Goal: Information Seeking & Learning: Learn about a topic

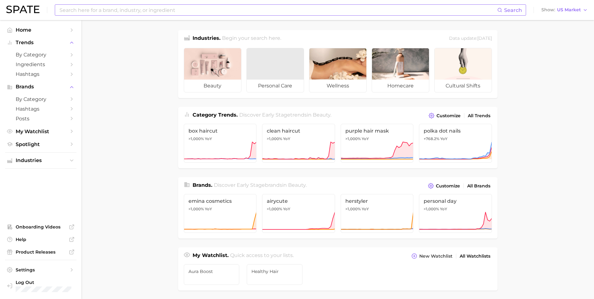
click at [118, 11] on input at bounding box center [278, 10] width 439 height 11
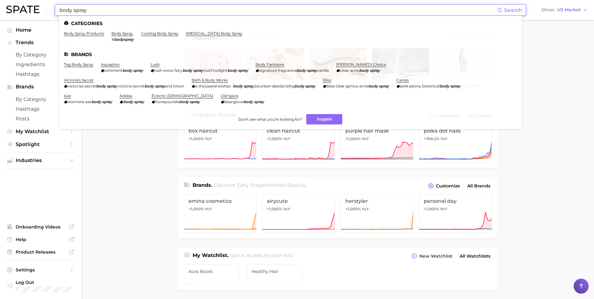
type input "body spray"
click at [95, 34] on link "body spray products" at bounding box center [84, 33] width 40 height 5
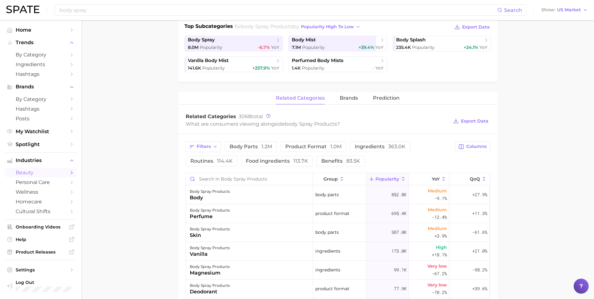
scroll to position [157, 0]
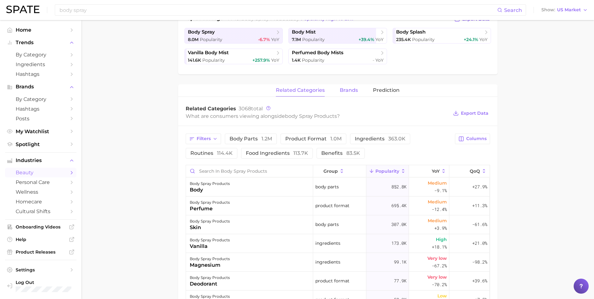
click at [347, 90] on span "brands" at bounding box center [349, 90] width 18 height 6
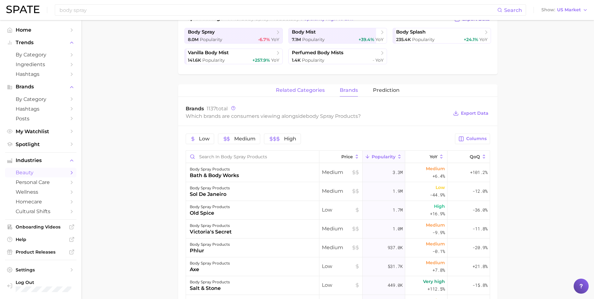
click at [313, 92] on span "related categories" at bounding box center [300, 90] width 49 height 6
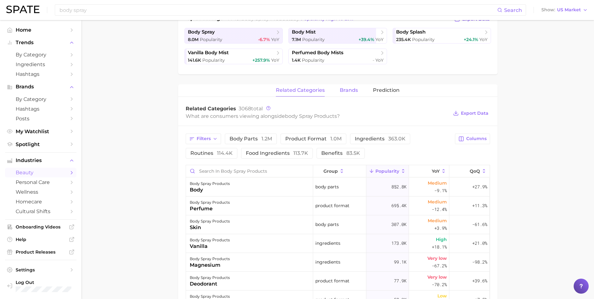
click at [352, 90] on span "brands" at bounding box center [349, 90] width 18 height 6
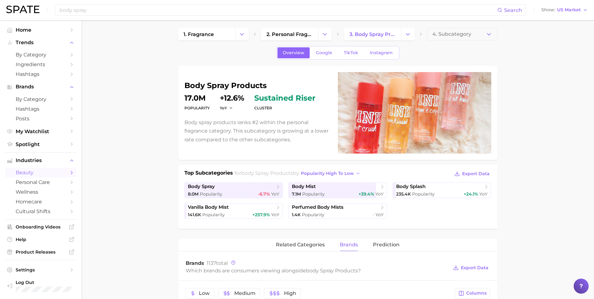
scroll to position [0, 0]
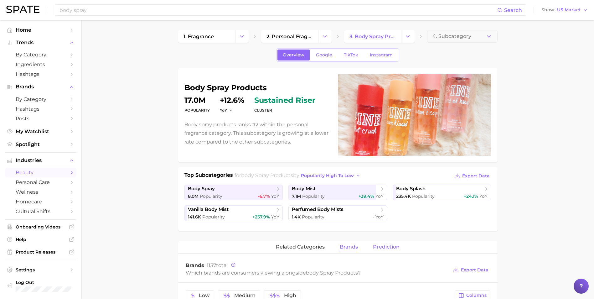
click at [382, 244] on span "Prediction" at bounding box center [386, 247] width 27 height 6
click at [303, 249] on span "related categories" at bounding box center [300, 247] width 49 height 6
click at [102, 13] on input "body spray" at bounding box center [278, 10] width 439 height 11
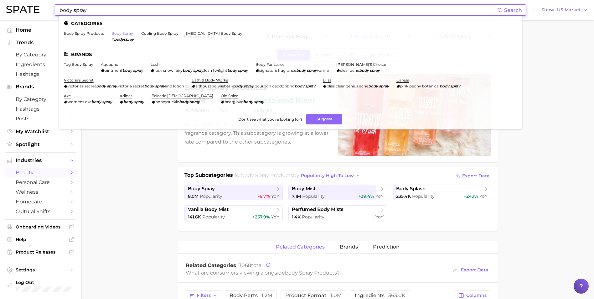
click at [124, 33] on link "body spray" at bounding box center [123, 33] width 22 height 5
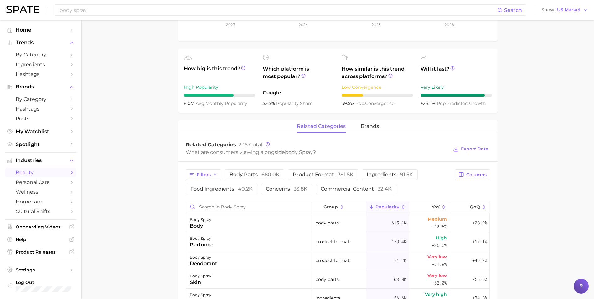
scroll to position [219, 0]
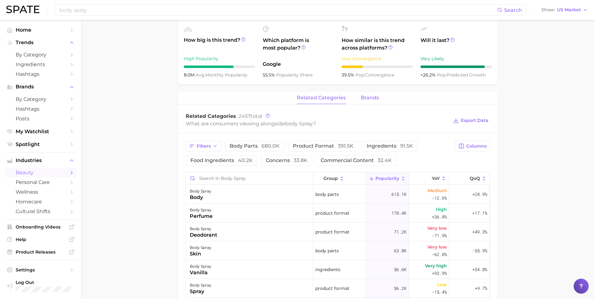
click at [369, 99] on span "brands" at bounding box center [370, 98] width 18 height 6
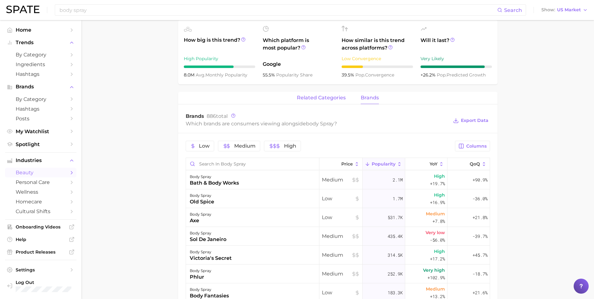
click at [326, 98] on span "related categories" at bounding box center [321, 98] width 49 height 6
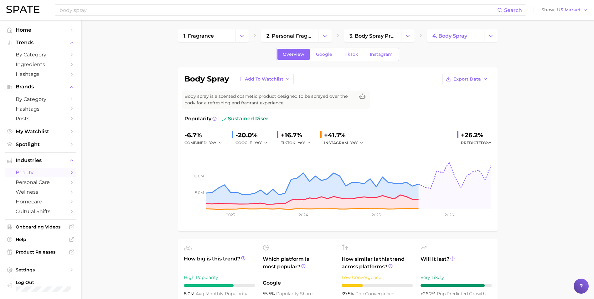
scroll to position [0, 0]
click at [98, 8] on input "body spray" at bounding box center [278, 10] width 439 height 11
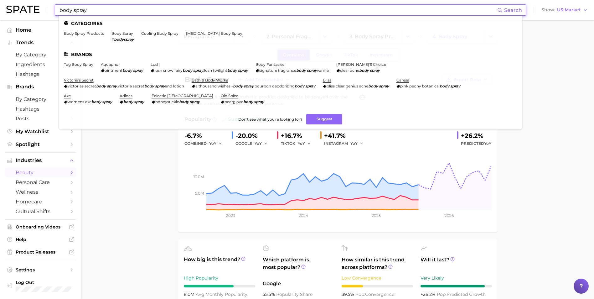
drag, startPoint x: 75, startPoint y: 10, endPoint x: 105, endPoint y: 11, distance: 30.1
click at [105, 11] on input "body spray" at bounding box center [278, 10] width 439 height 11
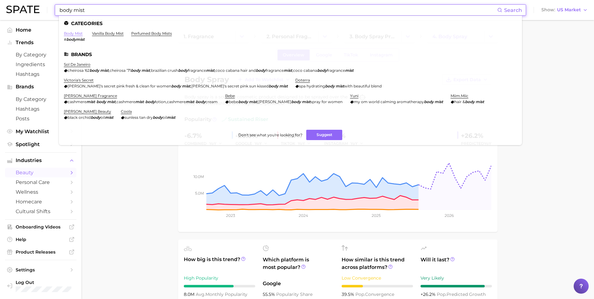
type input "body mist"
click at [73, 33] on link "body mist" at bounding box center [73, 33] width 19 height 5
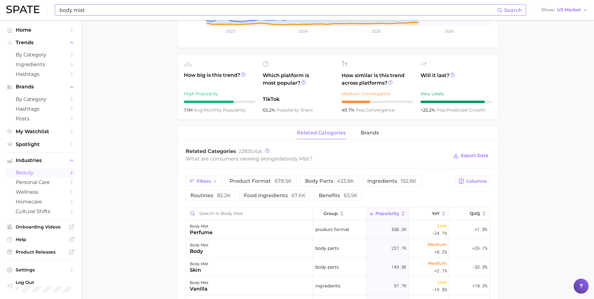
scroll to position [219, 0]
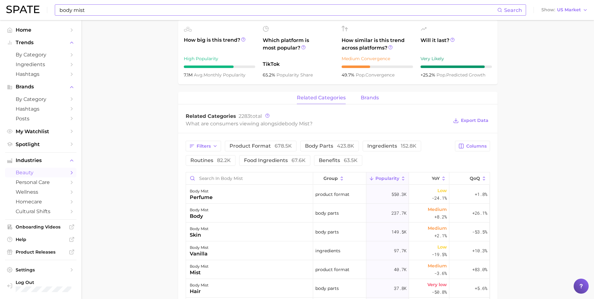
click at [365, 101] on span "brands" at bounding box center [370, 98] width 18 height 6
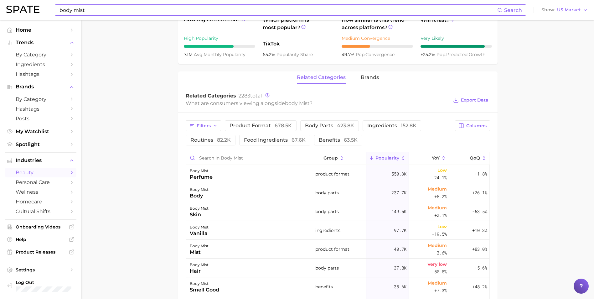
scroll to position [238, 0]
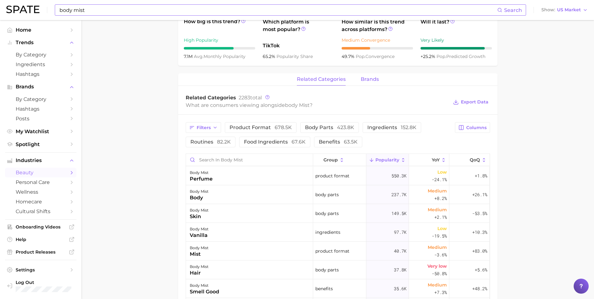
click at [363, 82] on span "brands" at bounding box center [370, 79] width 18 height 6
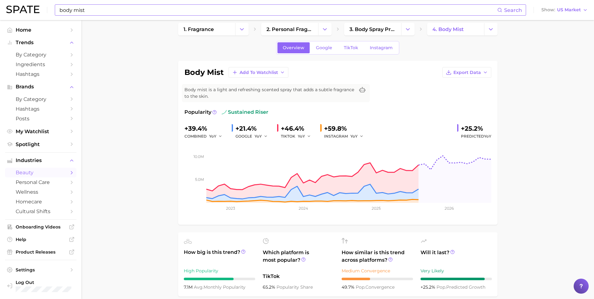
scroll to position [0, 0]
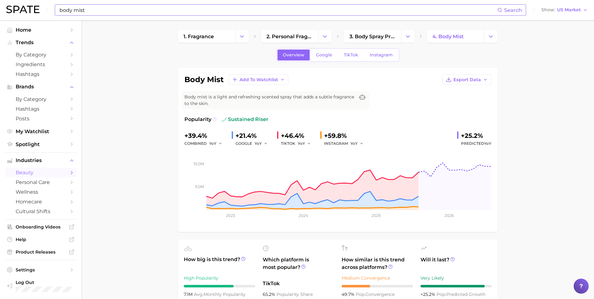
click at [215, 118] on icon at bounding box center [214, 119] width 4 height 4
